Goal: Task Accomplishment & Management: Use online tool/utility

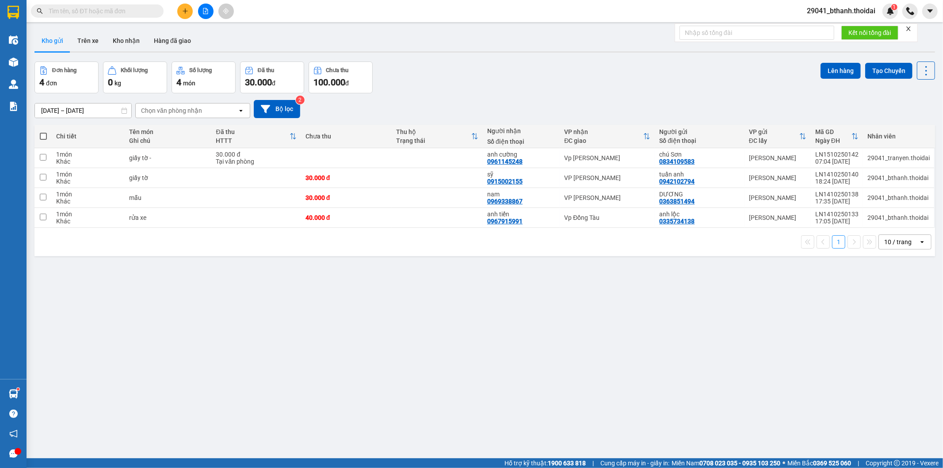
click at [51, 37] on button "Kho gửi" at bounding box center [52, 40] width 36 height 21
click at [115, 36] on button "Kho nhận" at bounding box center [126, 40] width 41 height 21
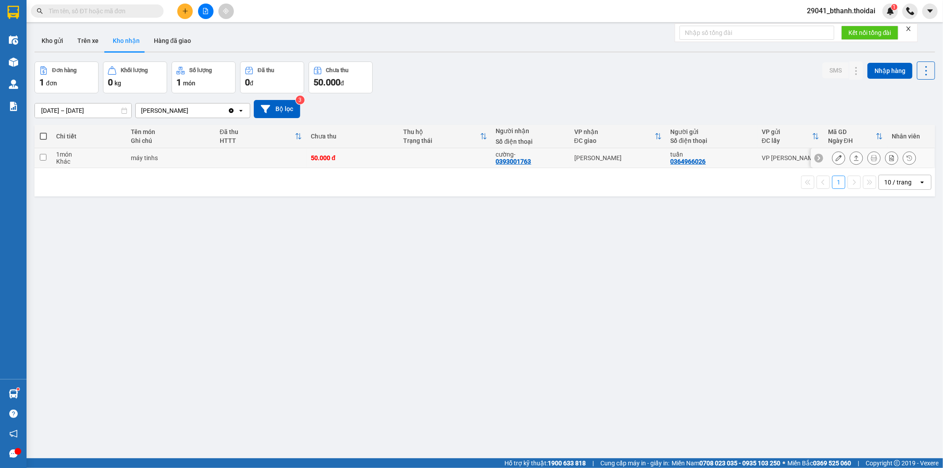
click at [34, 154] on td at bounding box center [42, 158] width 17 height 20
checkbox input "true"
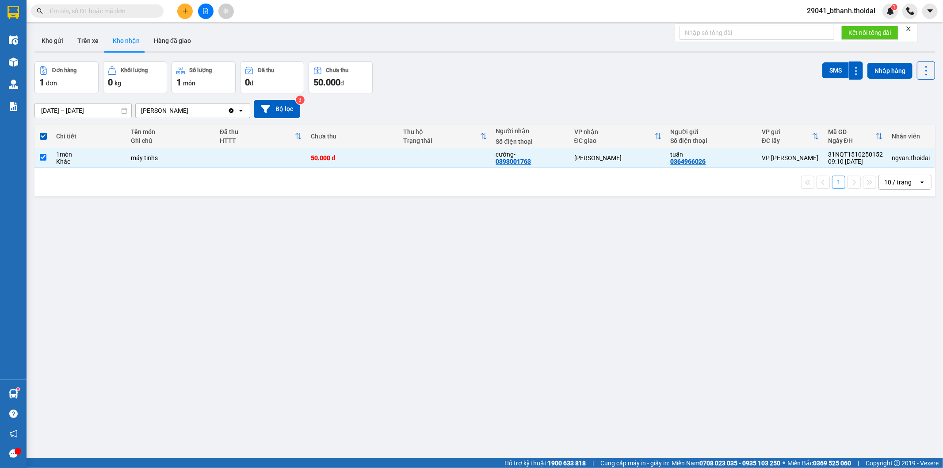
click at [228, 202] on div "ver 1.8.147 Kho gửi Trên xe Kho nhận Hàng đã giao Đơn hàng 1 đơn Khối lượng 0 k…" at bounding box center [485, 261] width 908 height 468
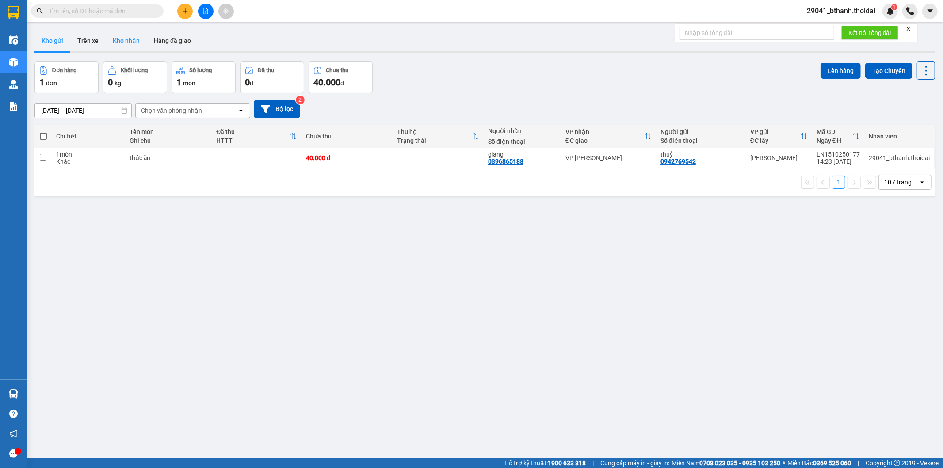
click at [126, 42] on button "Kho nhận" at bounding box center [126, 40] width 41 height 21
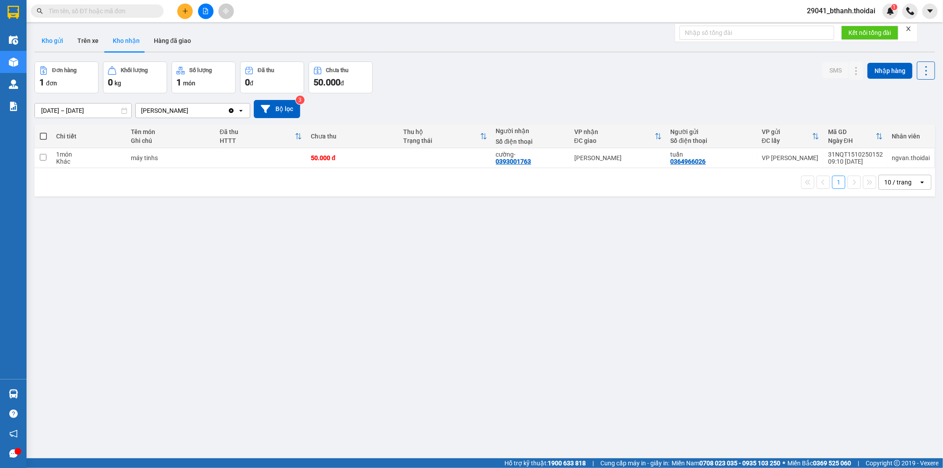
click at [55, 39] on button "Kho gửi" at bounding box center [52, 40] width 36 height 21
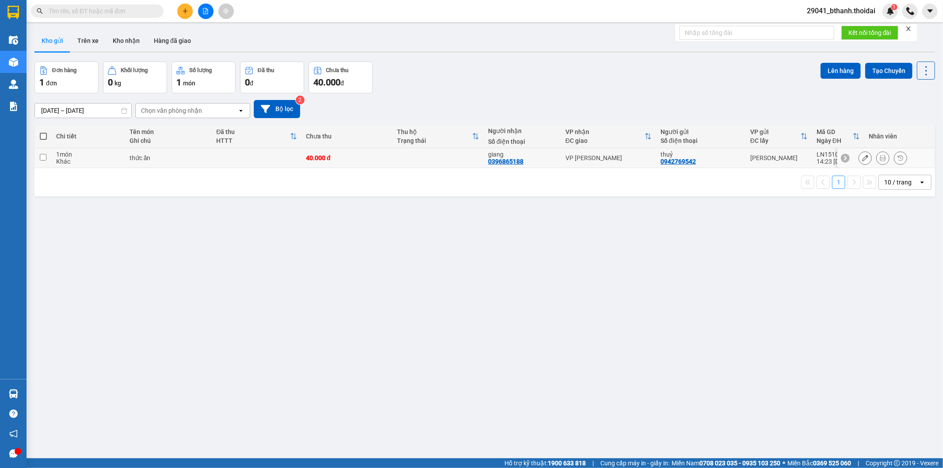
click at [46, 158] on input "checkbox" at bounding box center [43, 157] width 7 height 7
checkbox input "true"
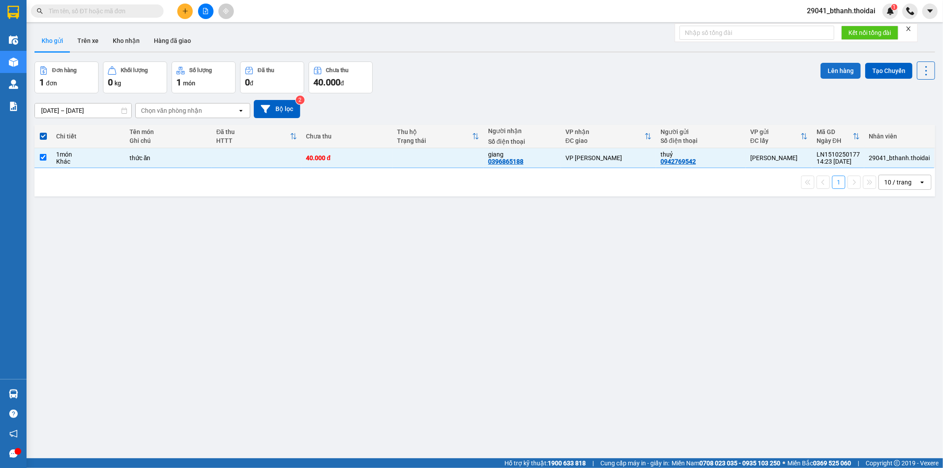
click at [824, 72] on button "Lên hàng" at bounding box center [841, 71] width 40 height 16
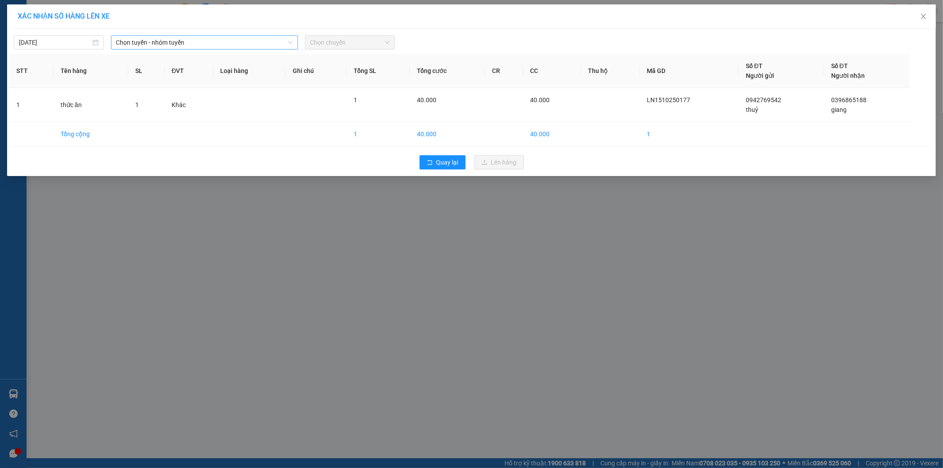
click at [232, 46] on span "Chọn tuyến - nhóm tuyến" at bounding box center [204, 42] width 176 height 13
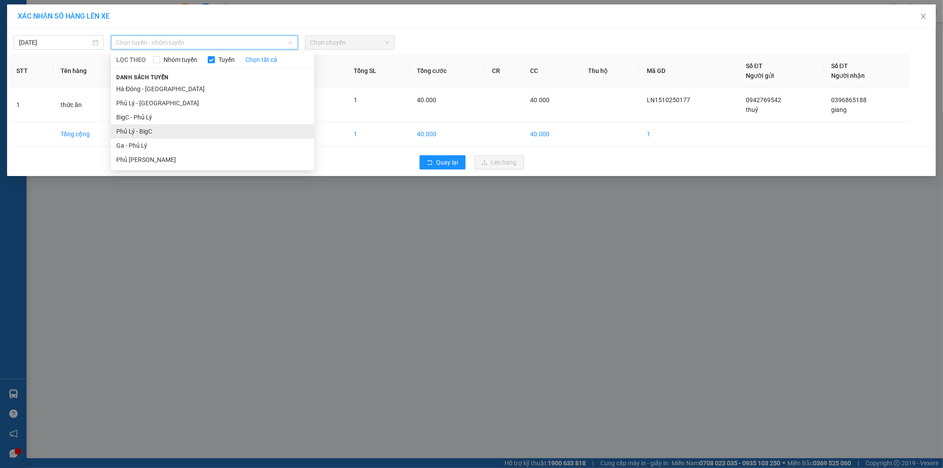
click at [164, 133] on li "Phủ Lý - BigC" at bounding box center [212, 131] width 203 height 14
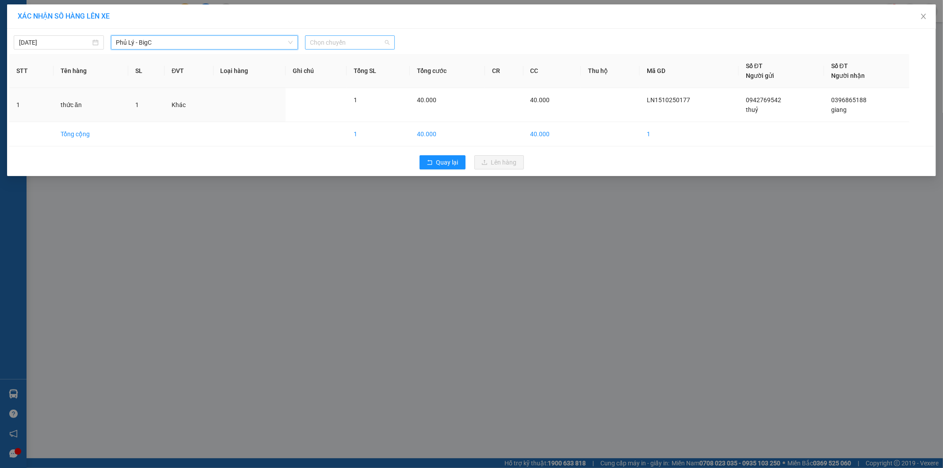
click at [367, 42] on span "Chọn chuyến" at bounding box center [350, 42] width 80 height 13
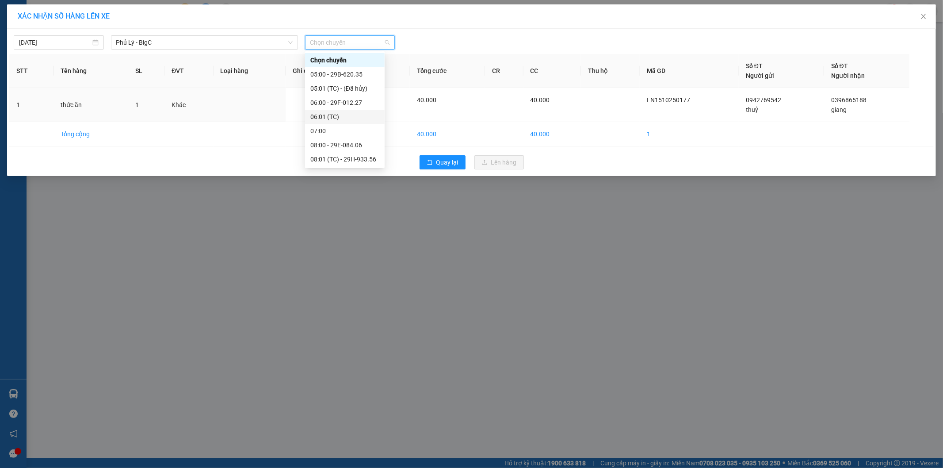
scroll to position [170, 0]
click at [333, 103] on div "16:00 - 29F-012.27" at bounding box center [344, 103] width 69 height 10
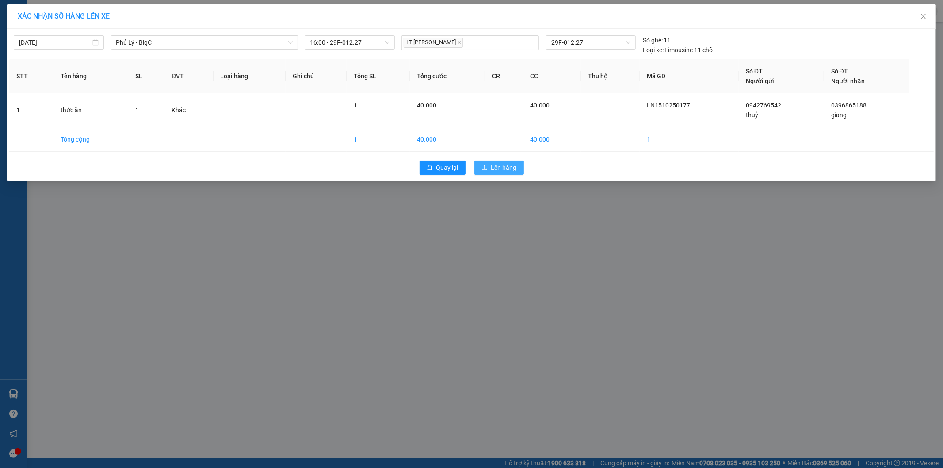
click at [489, 167] on button "Lên hàng" at bounding box center [499, 168] width 50 height 14
